Goal: Task Accomplishment & Management: Manage account settings

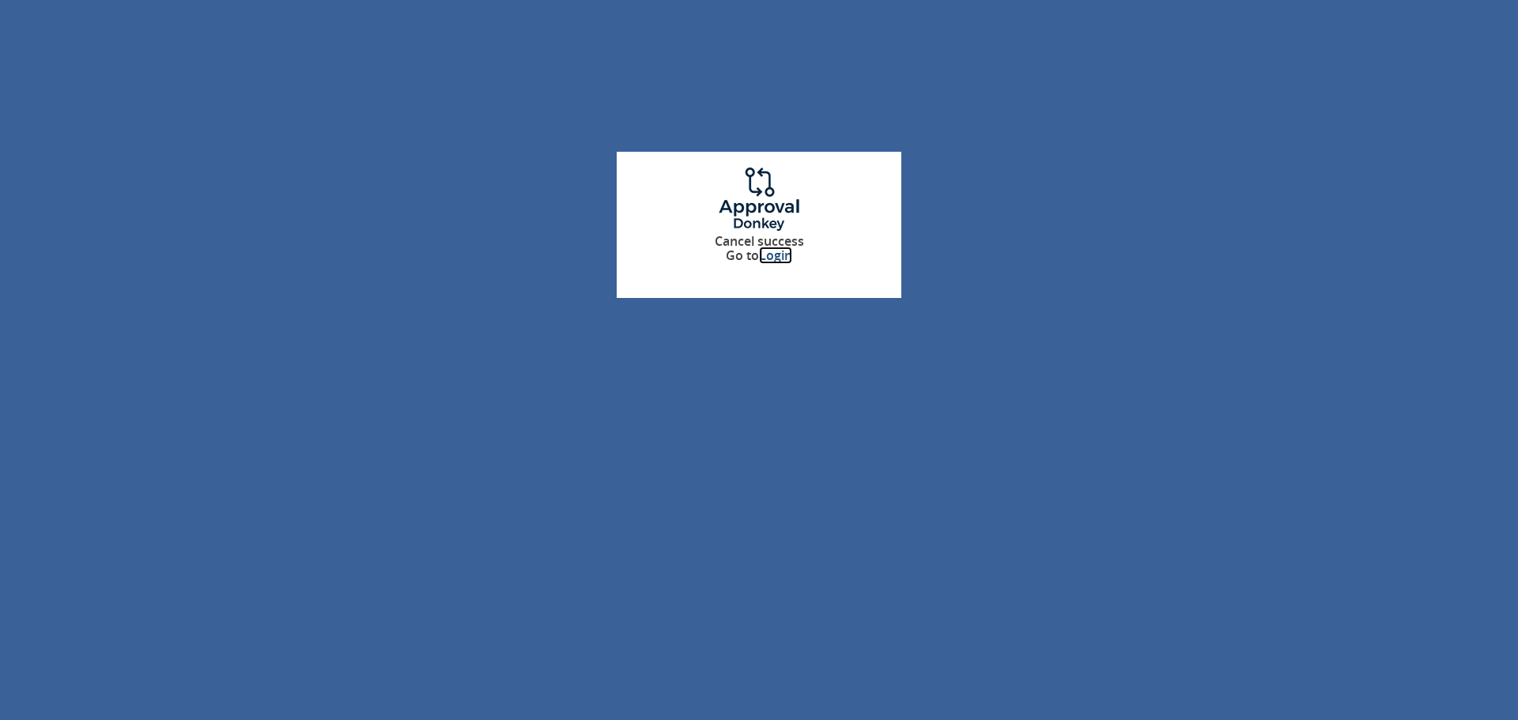
click at [773, 258] on link "Login" at bounding box center [775, 255] width 33 height 17
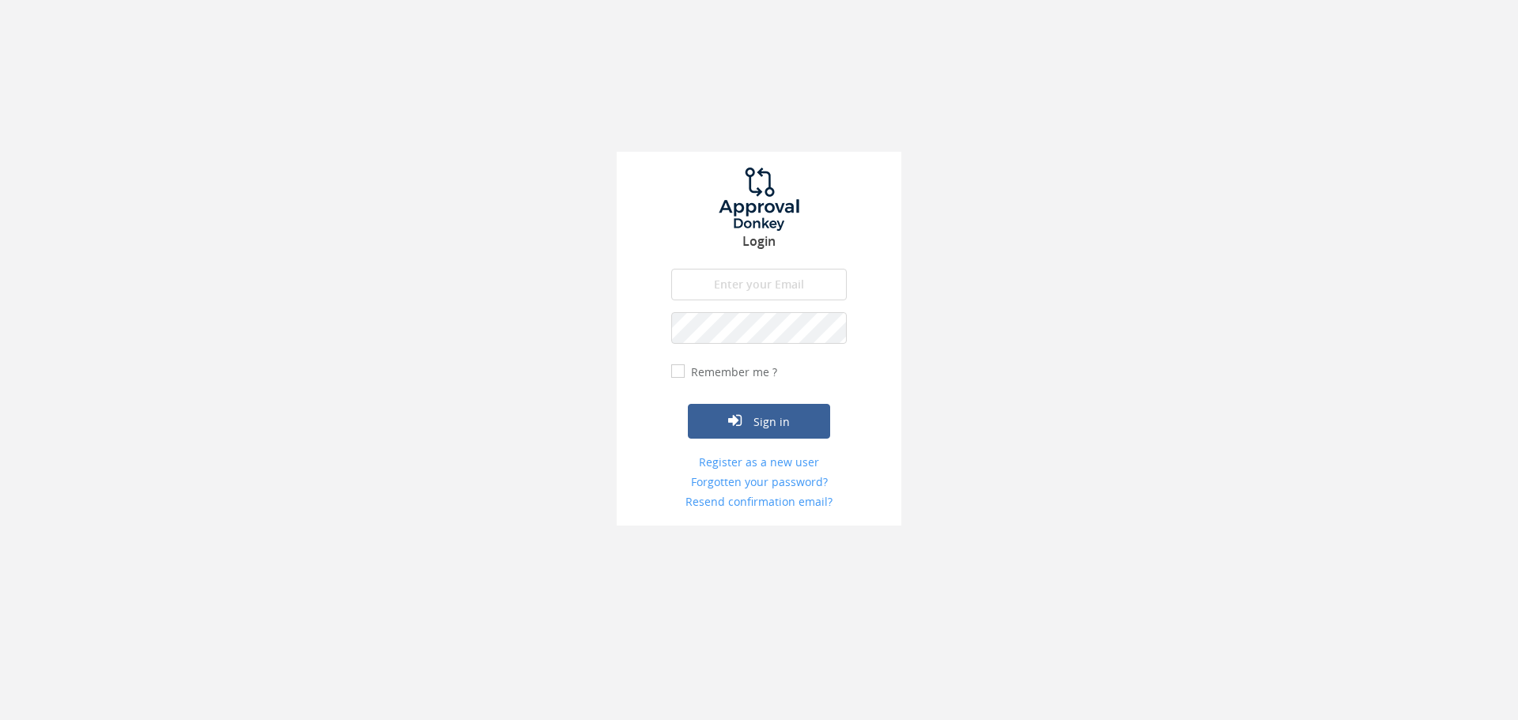
type input "[PERSON_NAME][EMAIL_ADDRESS][PERSON_NAME][DOMAIN_NAME]"
click at [763, 426] on button "Sign in" at bounding box center [759, 421] width 142 height 35
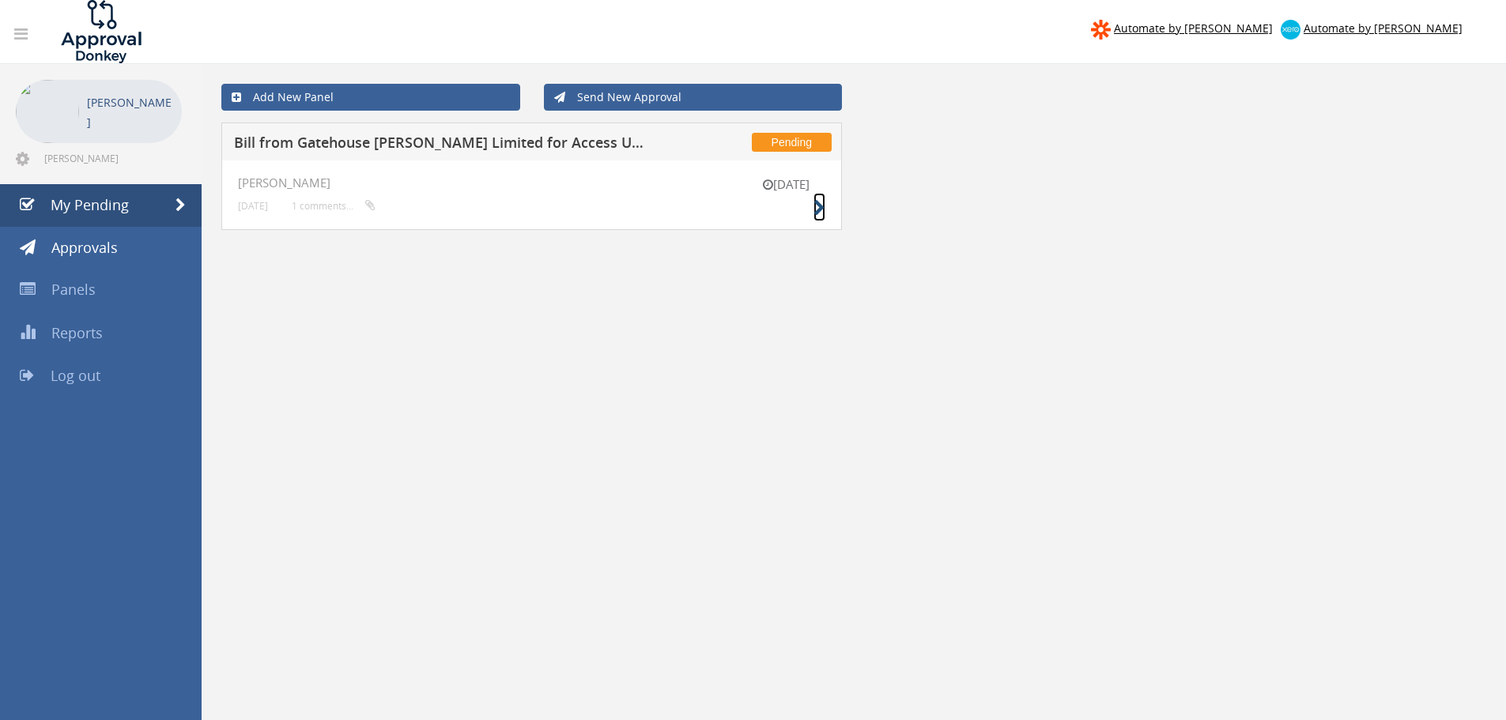
click at [819, 204] on icon at bounding box center [820, 208] width 12 height 17
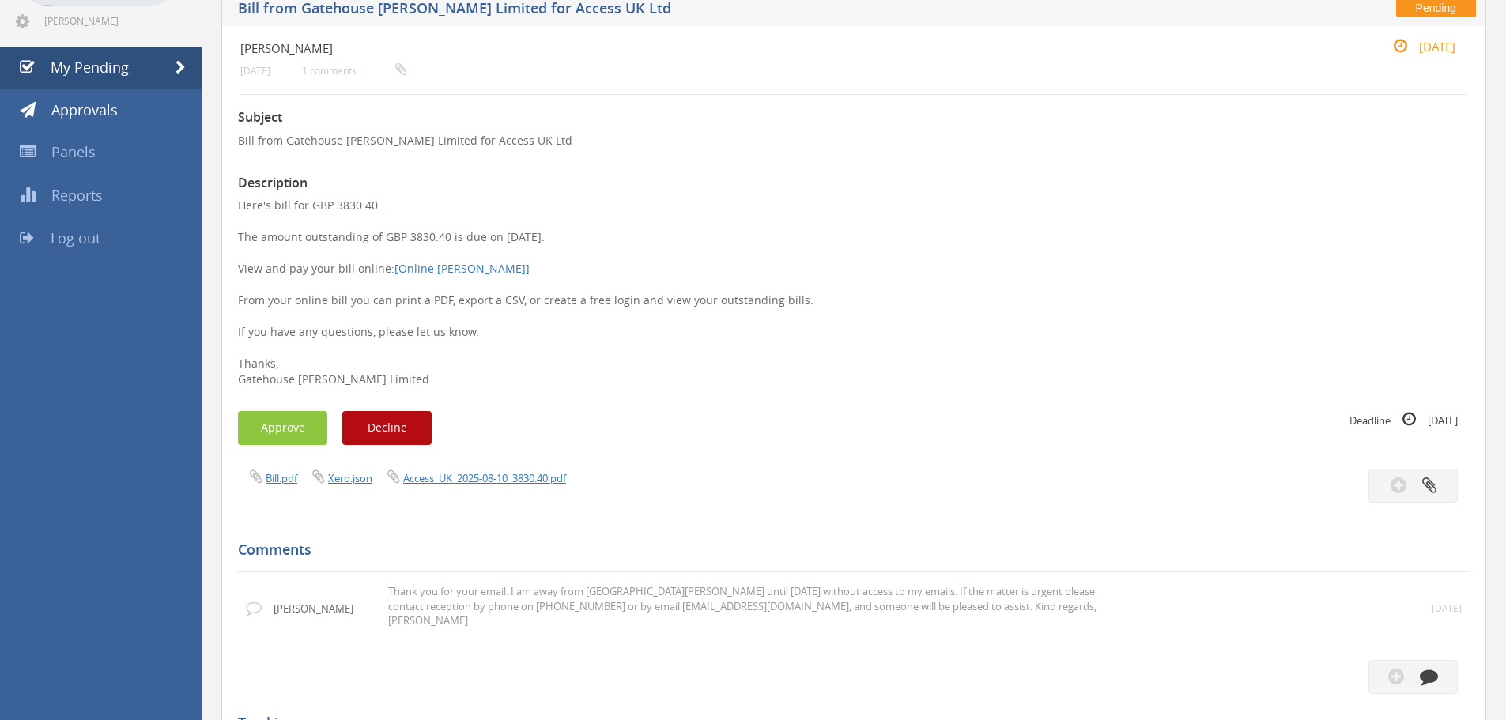
scroll to position [158, 0]
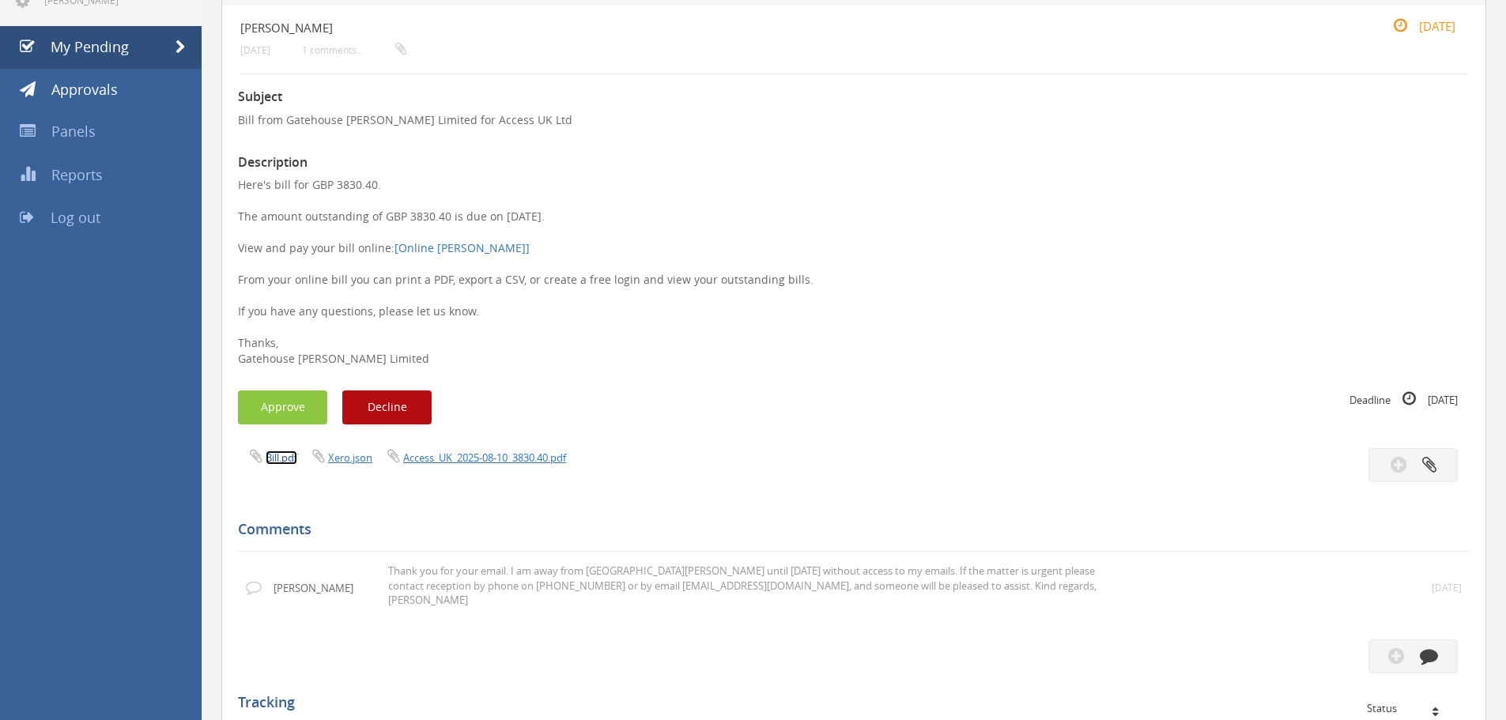
click at [272, 455] on link "Bill.pdf" at bounding box center [282, 458] width 32 height 14
click at [285, 410] on button "Approve" at bounding box center [282, 408] width 89 height 34
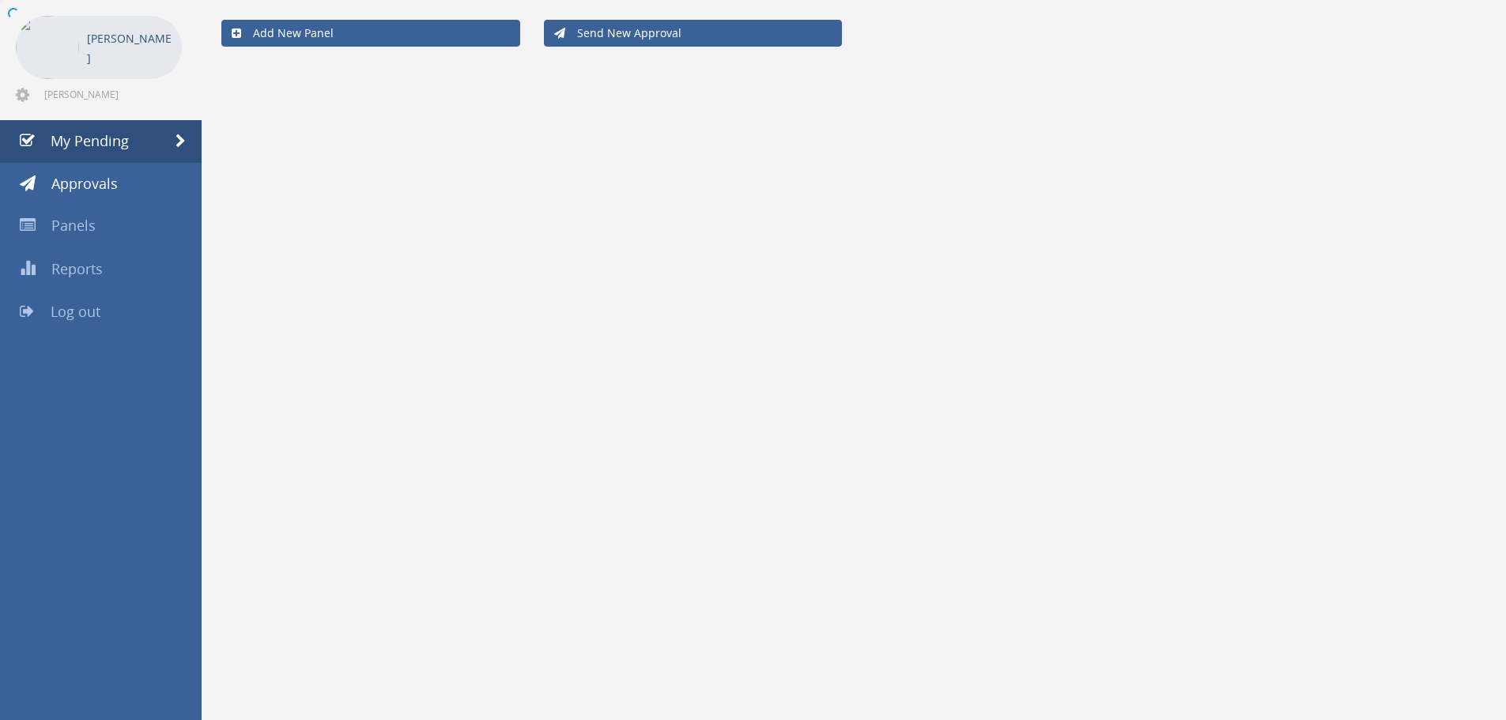
scroll to position [64, 0]
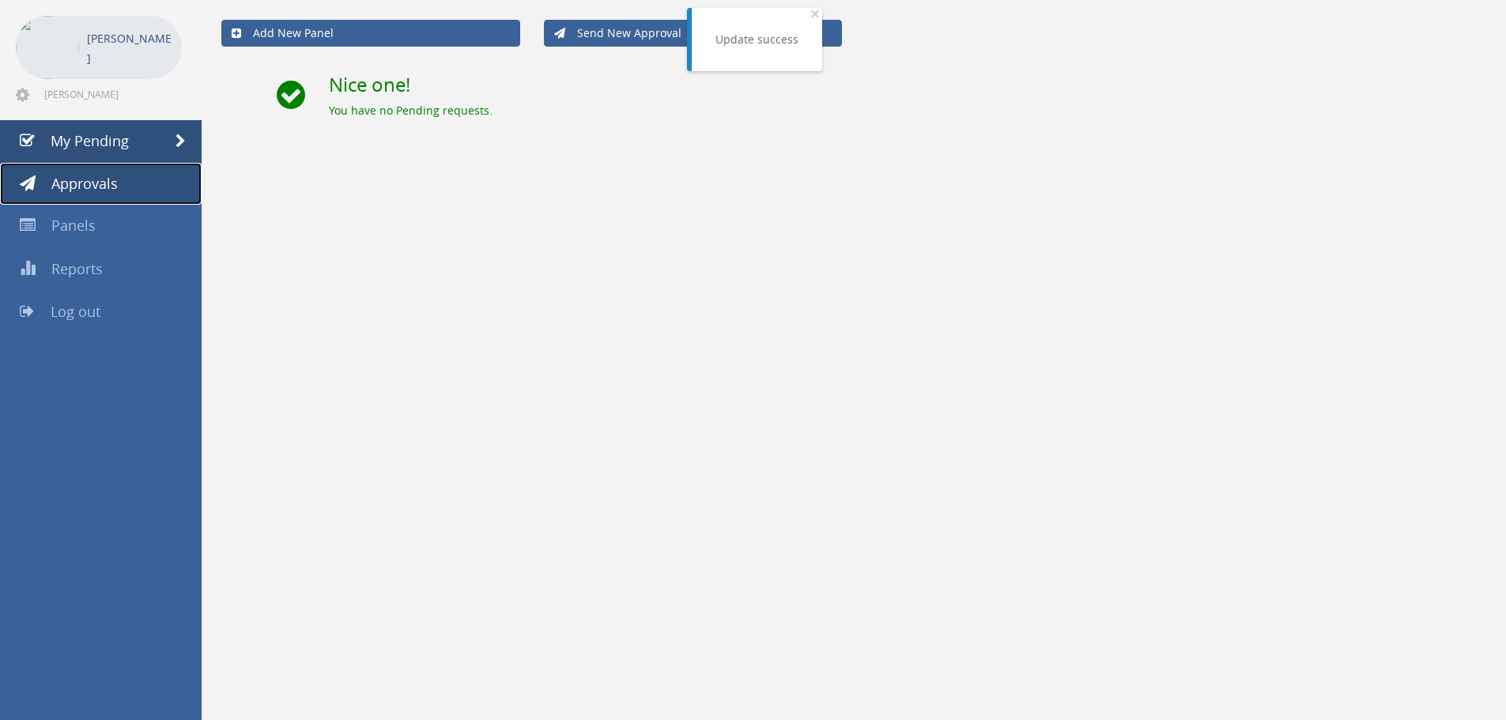
click at [104, 180] on span "Approvals" at bounding box center [84, 183] width 66 height 19
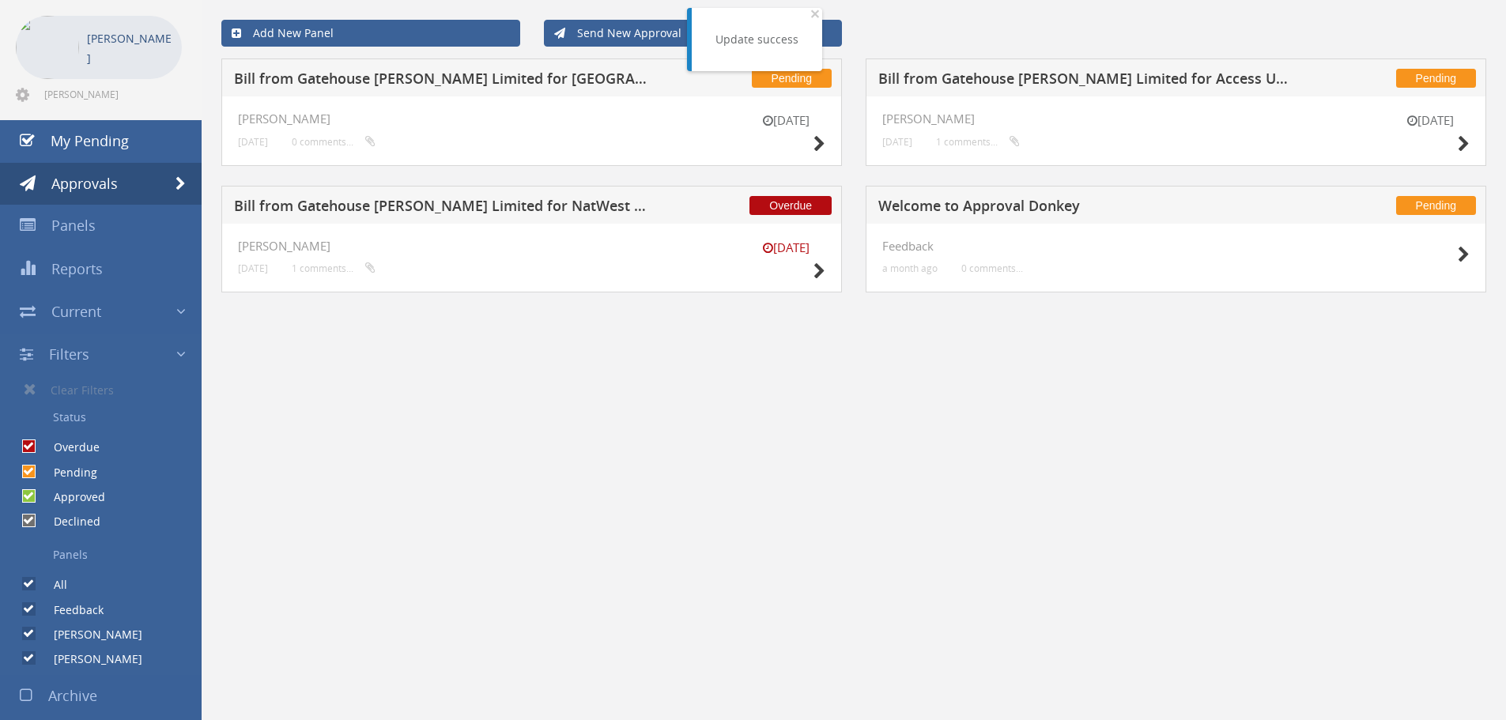
click at [409, 208] on h5 "Bill from Gatehouse [PERSON_NAME] Limited for NatWest One Card - ZOME" at bounding box center [442, 208] width 417 height 20
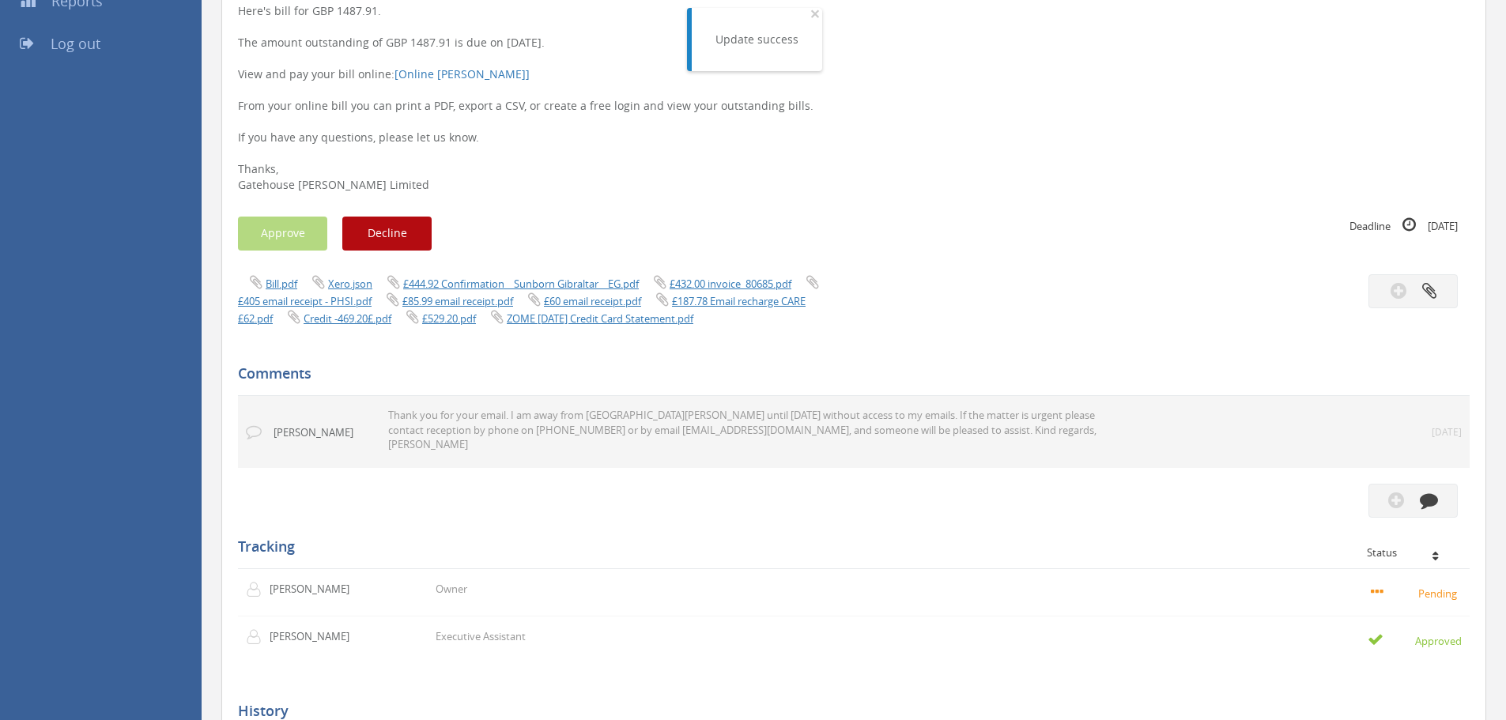
scroll to position [380, 0]
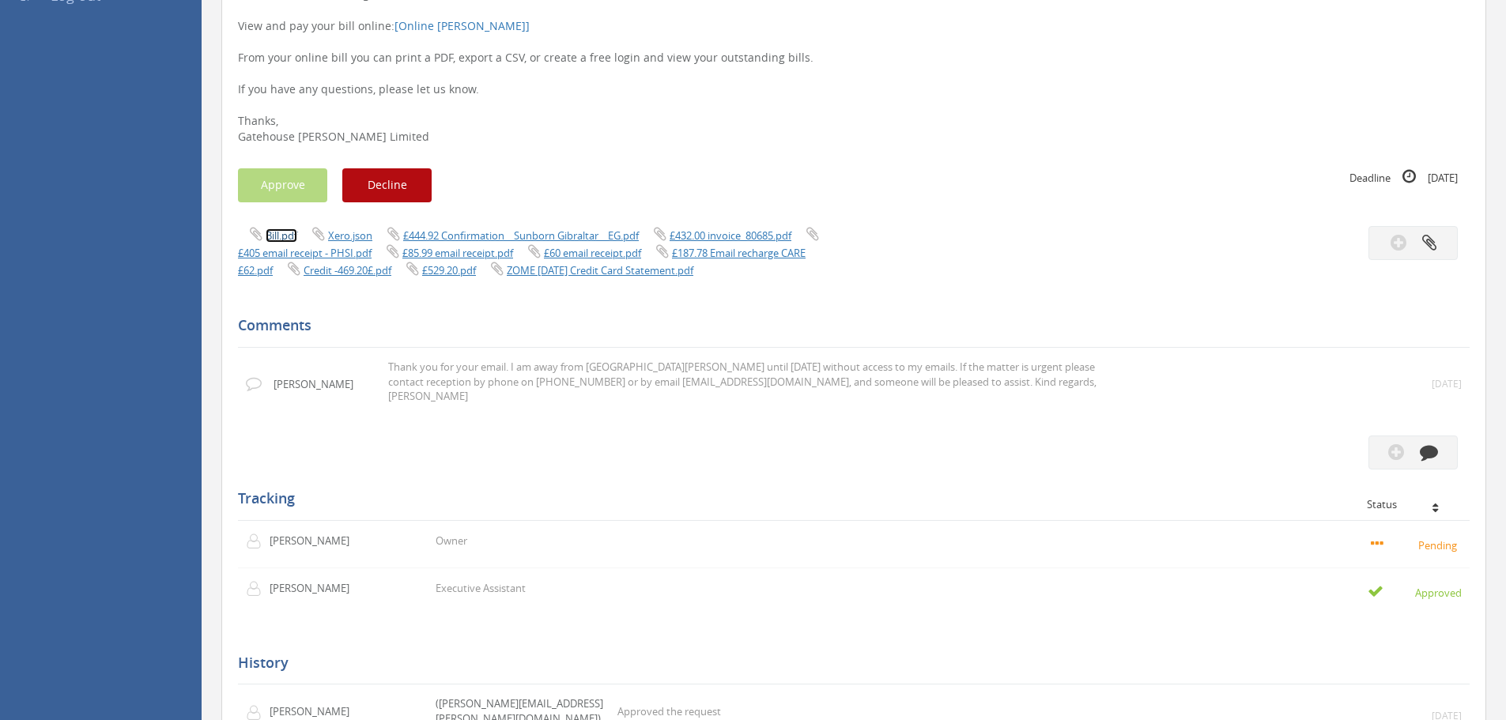
click at [278, 239] on link "Bill.pdf" at bounding box center [282, 235] width 32 height 14
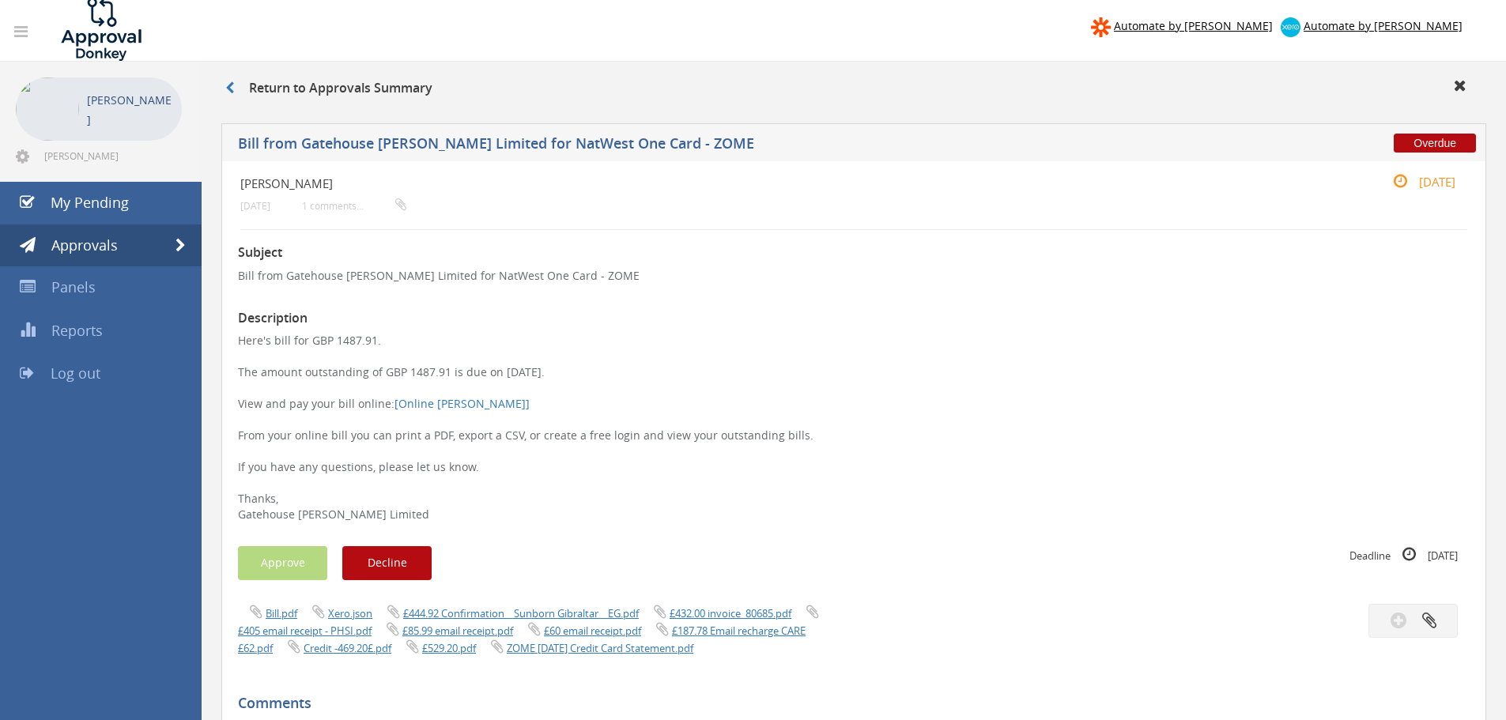
scroll to position [0, 0]
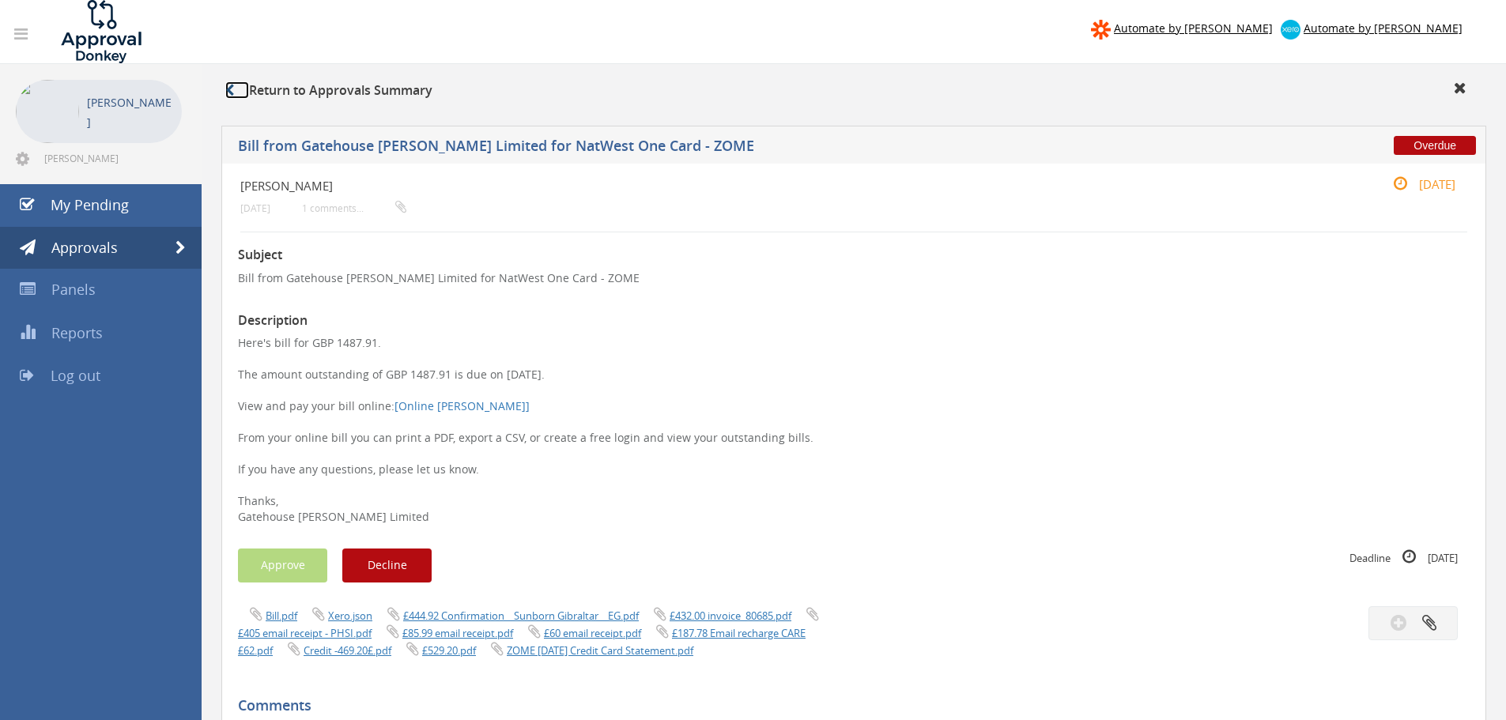
click at [235, 91] on link at bounding box center [237, 89] width 24 height 17
click at [236, 91] on link at bounding box center [237, 89] width 24 height 17
click at [74, 212] on span "My Pending" at bounding box center [90, 204] width 78 height 19
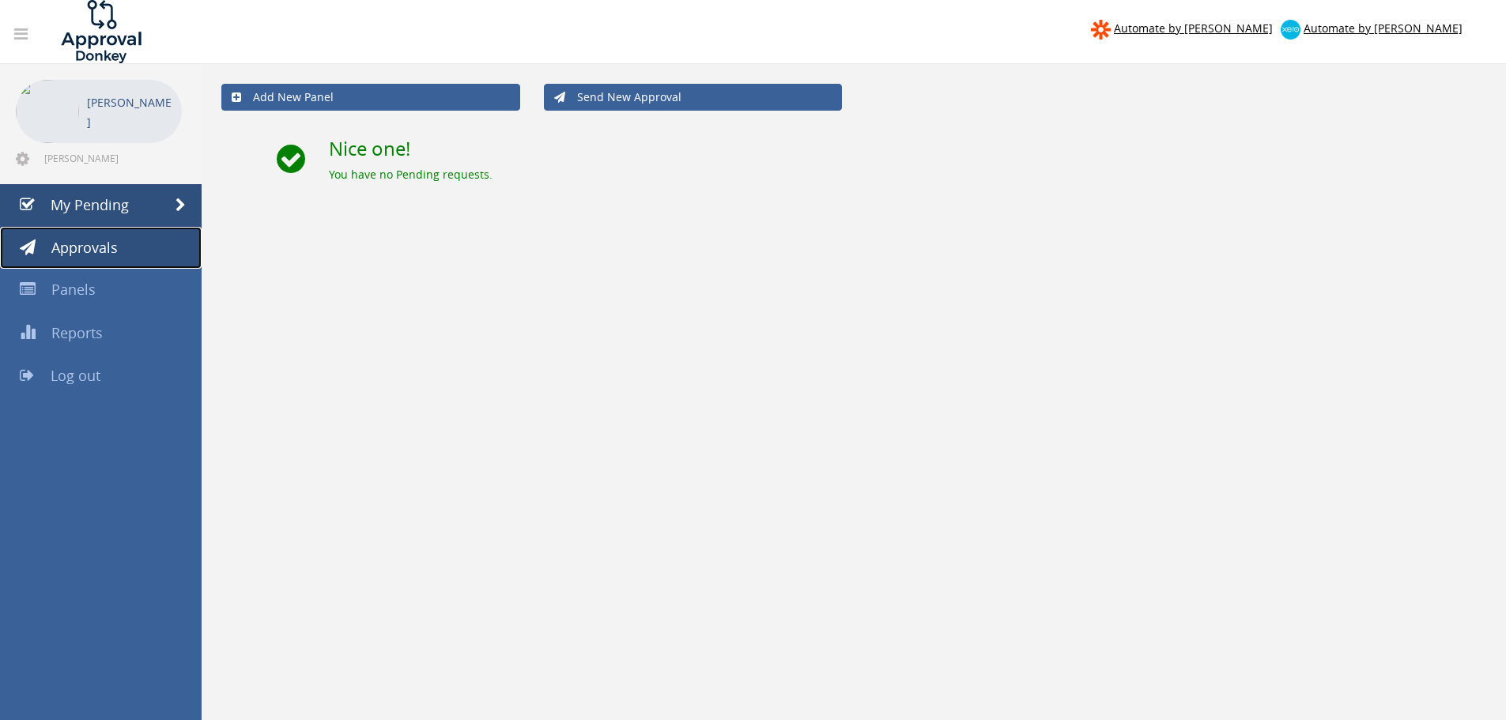
click at [60, 255] on span "Approvals" at bounding box center [84, 247] width 66 height 19
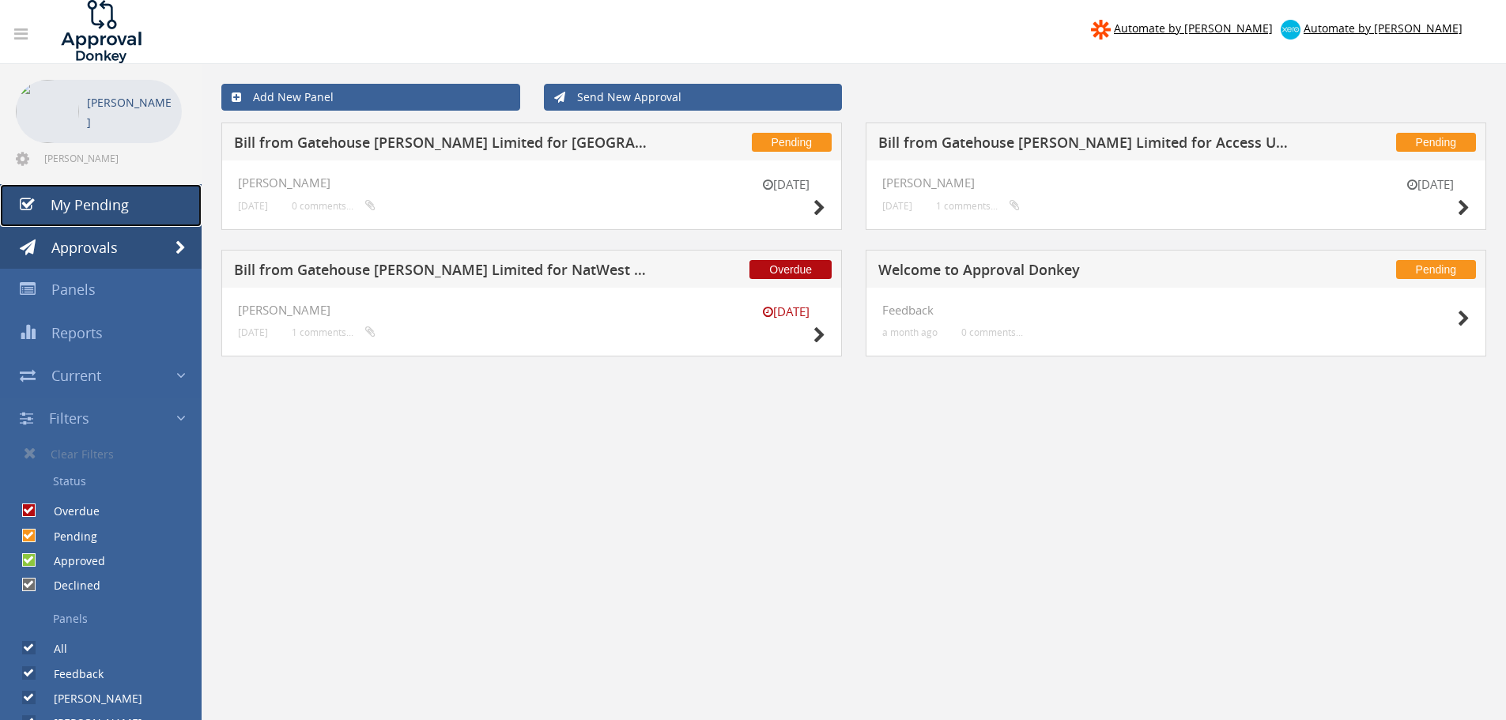
click at [81, 206] on span "My Pending" at bounding box center [90, 204] width 78 height 19
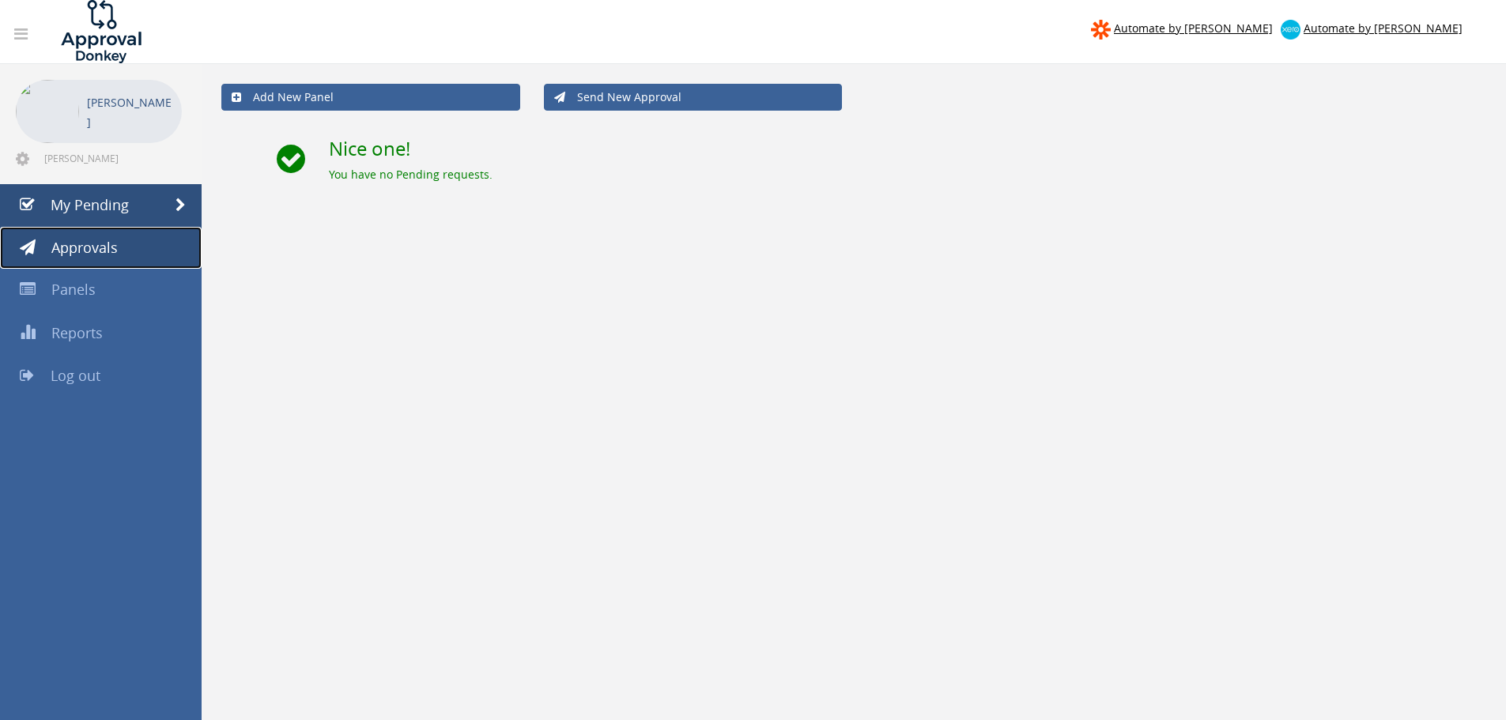
click at [95, 255] on span "Approvals" at bounding box center [84, 247] width 66 height 19
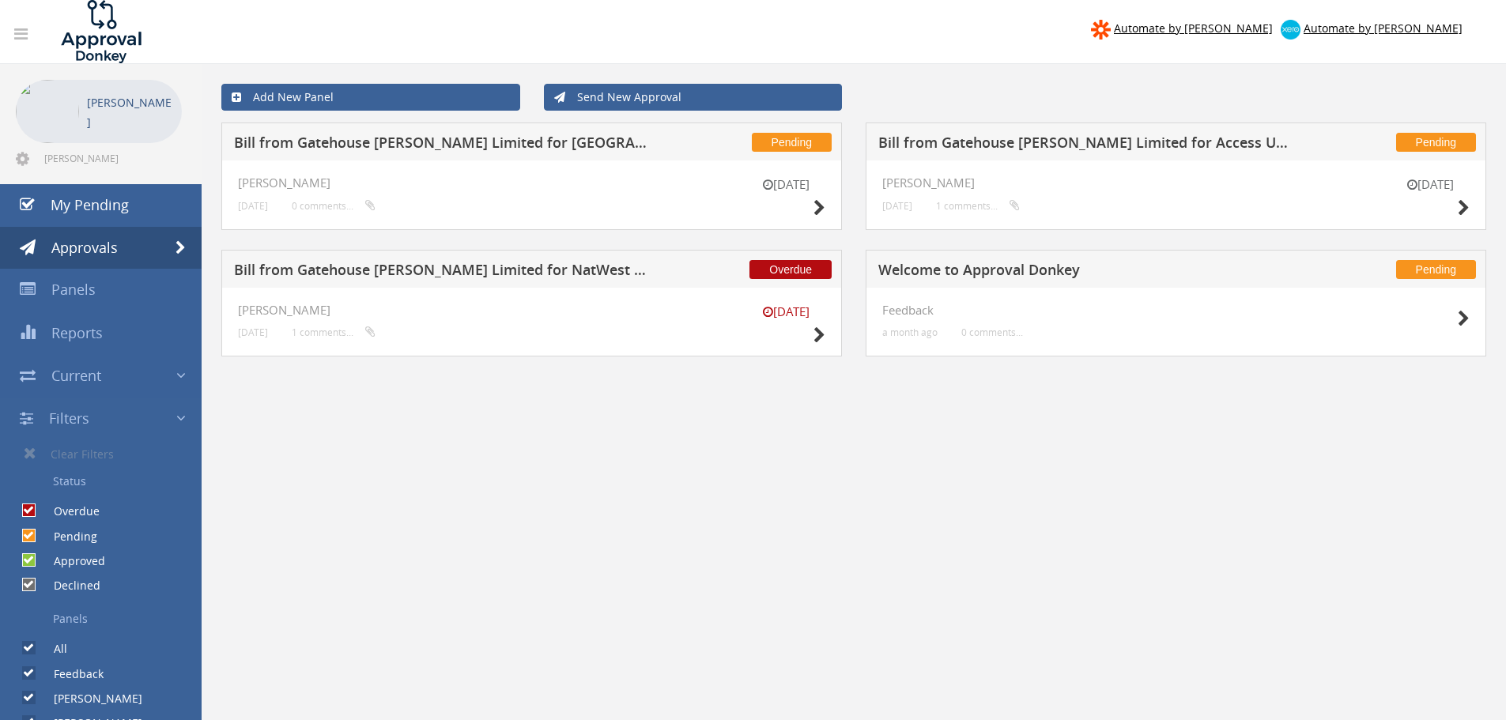
click at [810, 333] on div "[DATE]" at bounding box center [785, 326] width 79 height 45
click at [815, 334] on icon at bounding box center [820, 335] width 12 height 17
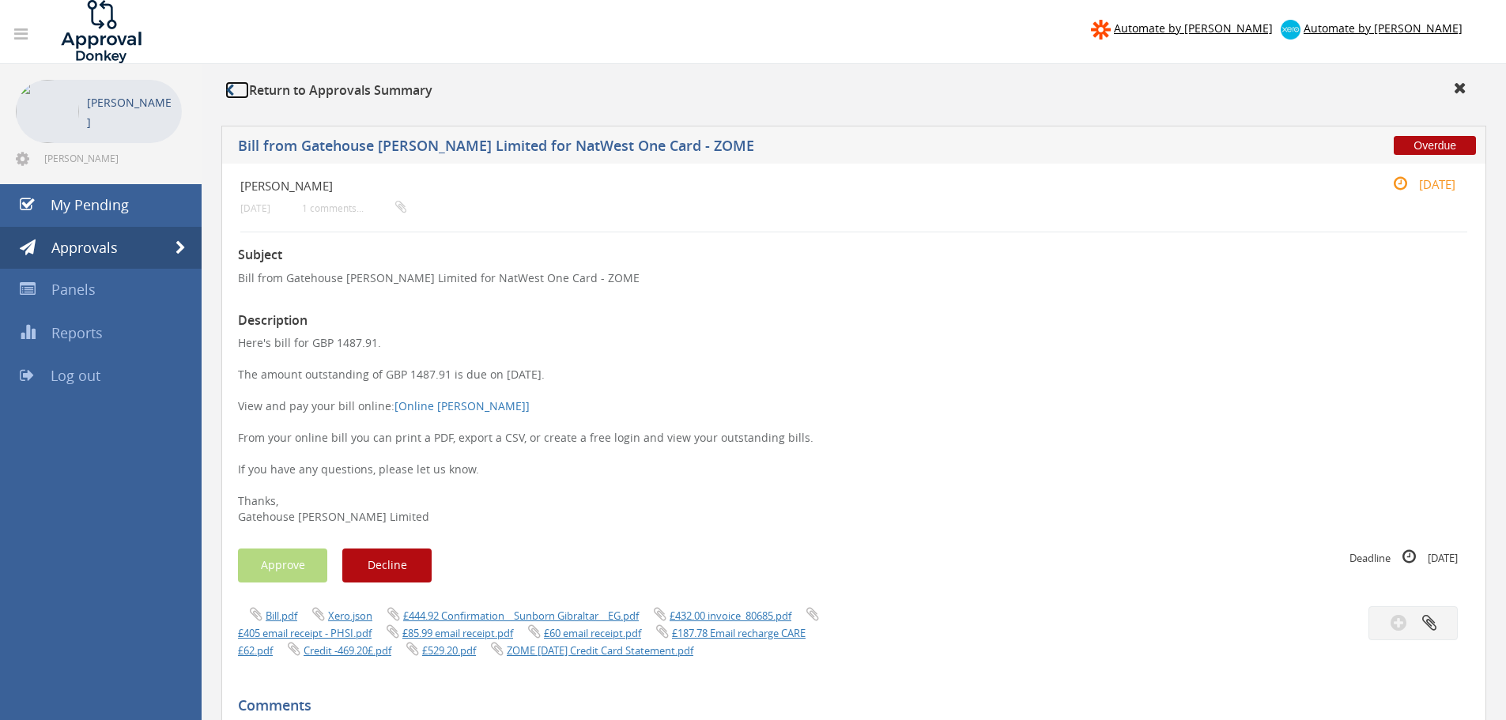
click at [228, 93] on icon at bounding box center [229, 90] width 9 height 13
